Goal: Transaction & Acquisition: Purchase product/service

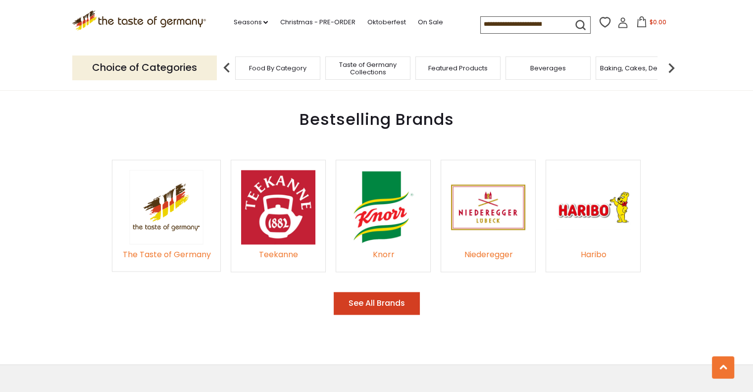
scroll to position [1486, 0]
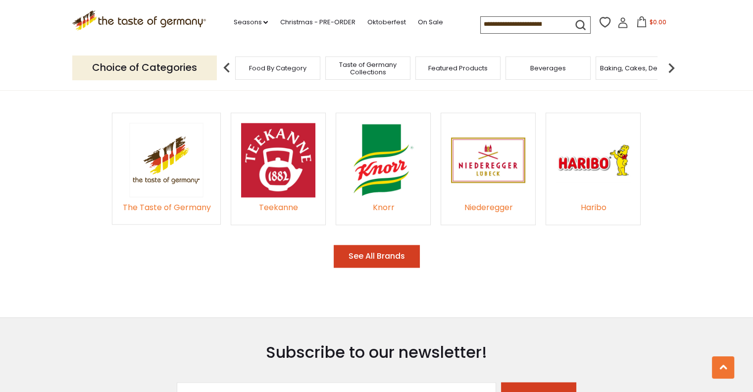
click at [365, 245] on button "See All Brands" at bounding box center [377, 256] width 86 height 23
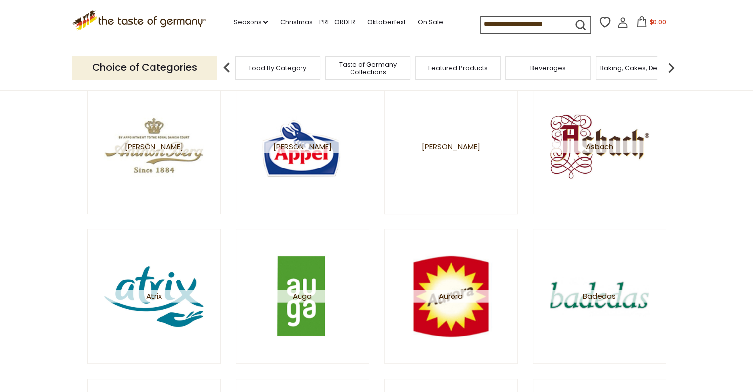
scroll to position [446, 0]
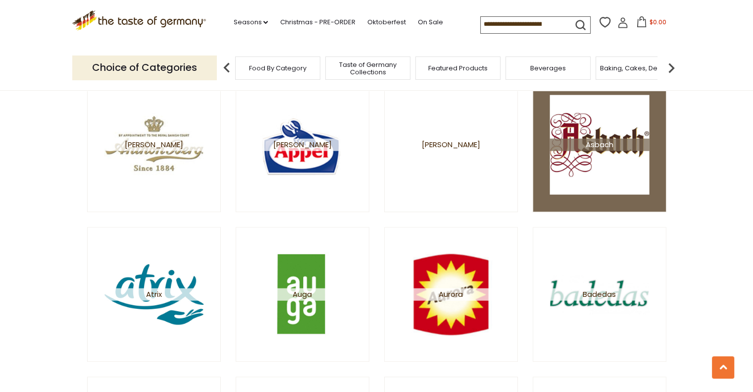
click at [586, 148] on span "Asbach" at bounding box center [600, 144] width 100 height 12
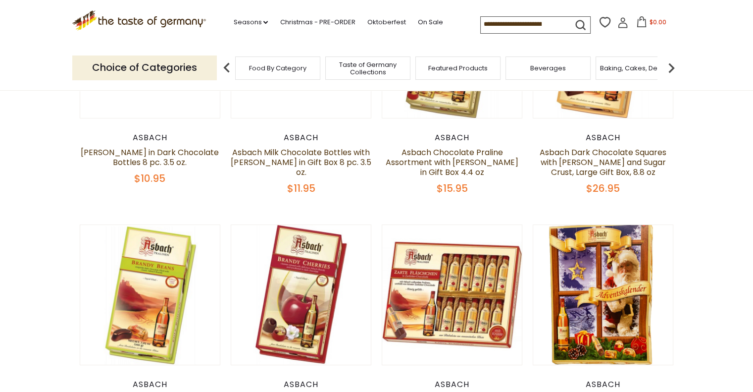
scroll to position [50, 0]
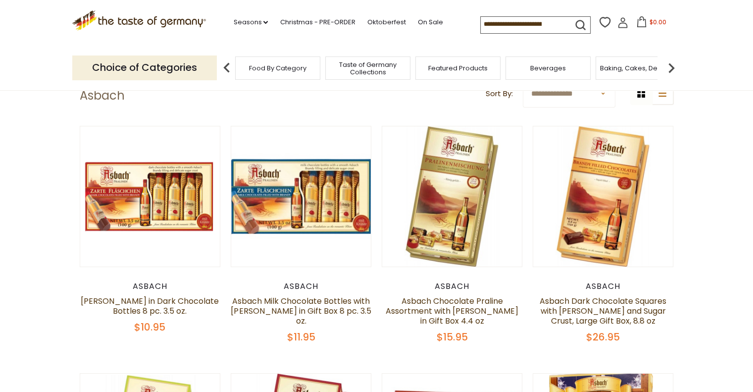
click at [519, 21] on input at bounding box center [523, 24] width 84 height 14
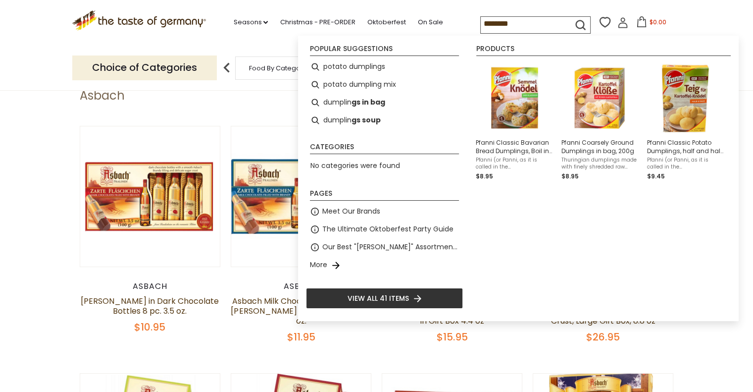
type input "*********"
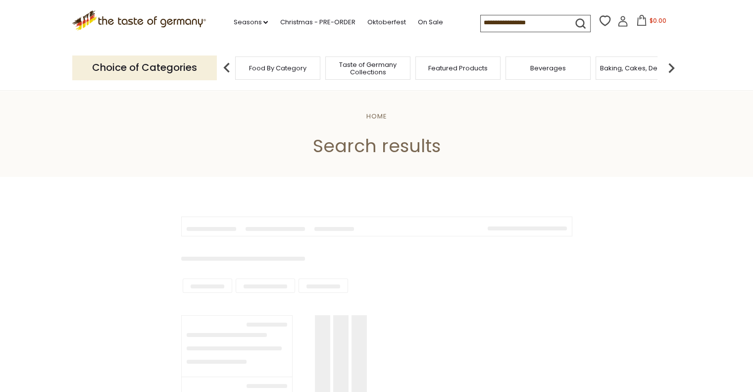
type input "*********"
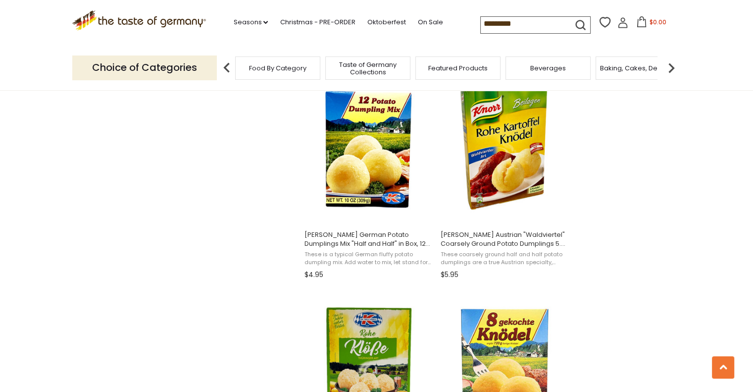
scroll to position [1287, 0]
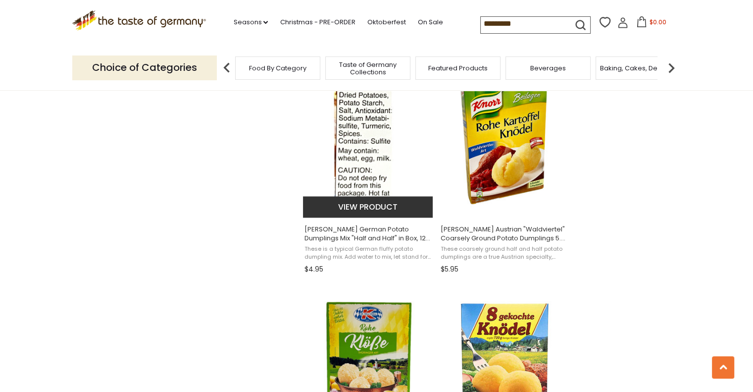
click at [362, 210] on button "View product" at bounding box center [368, 206] width 130 height 21
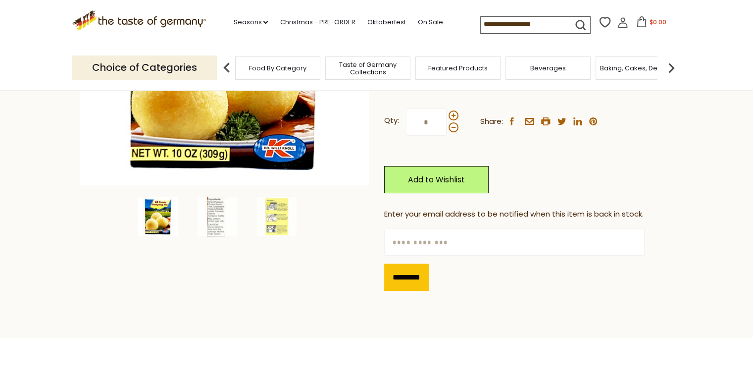
scroll to position [248, 0]
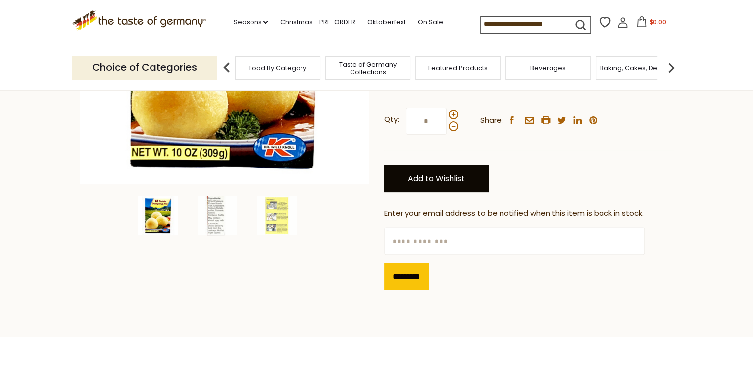
click at [460, 168] on link "Add to Wishlist" at bounding box center [436, 178] width 104 height 27
